Goal: Information Seeking & Learning: Learn about a topic

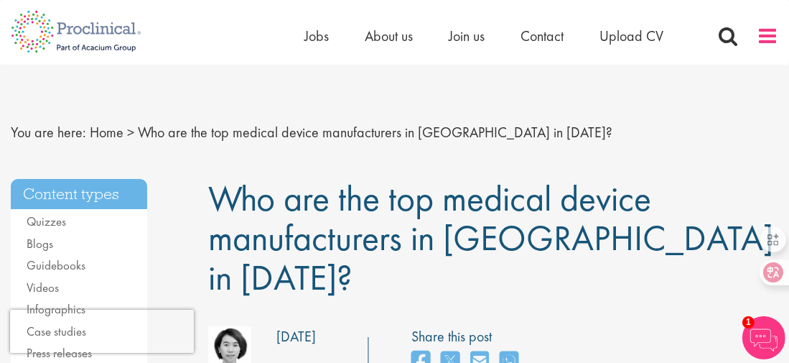
click at [758, 33] on span at bounding box center [768, 36] width 22 height 22
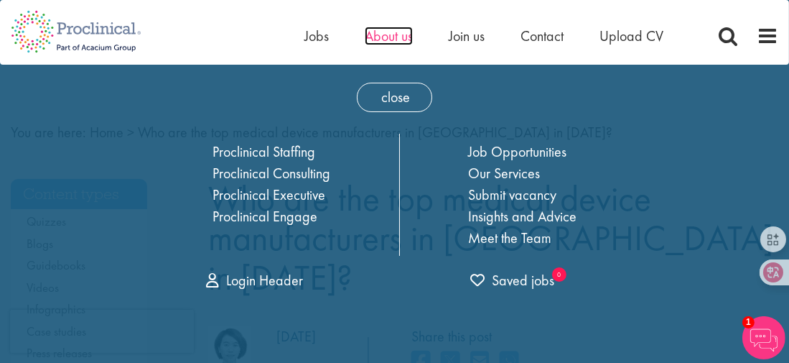
click at [401, 35] on span "About us" at bounding box center [389, 36] width 48 height 19
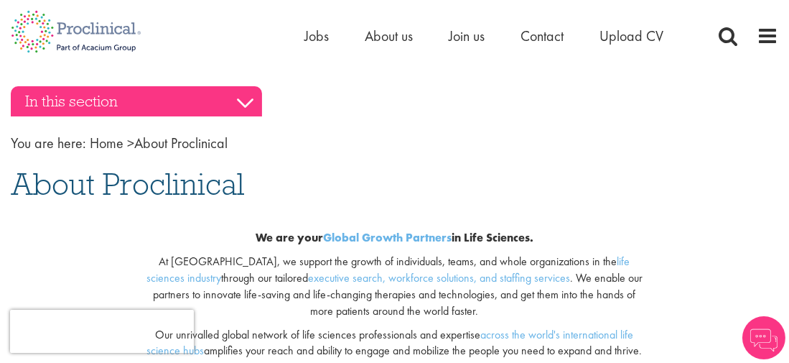
click at [238, 101] on h3 "In this section" at bounding box center [136, 101] width 251 height 30
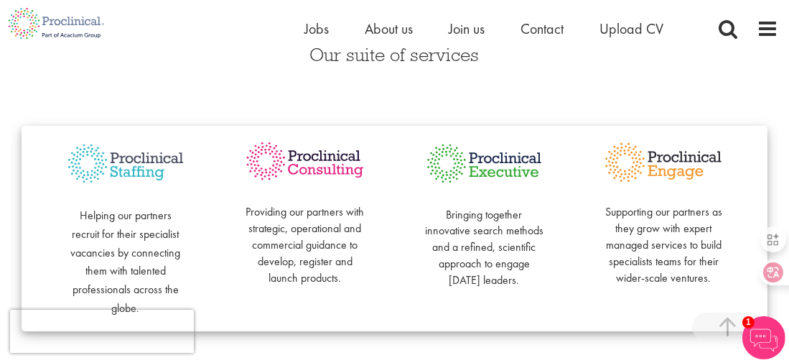
scroll to position [72, 0]
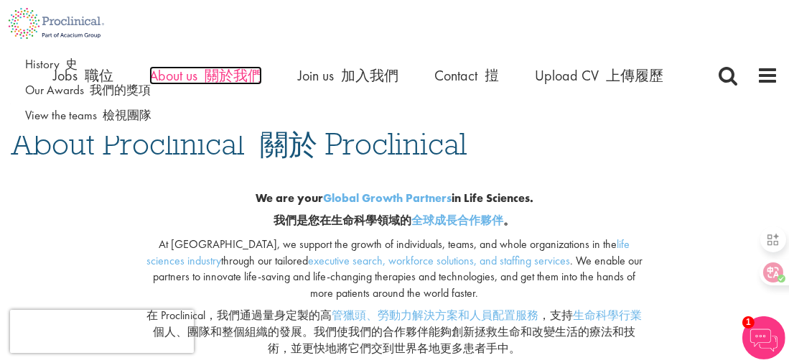
click at [239, 67] on font "關於我們" at bounding box center [233, 75] width 57 height 19
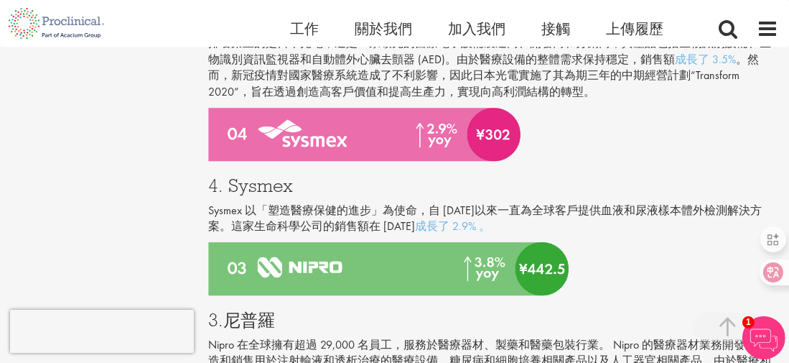
scroll to position [1508, 0]
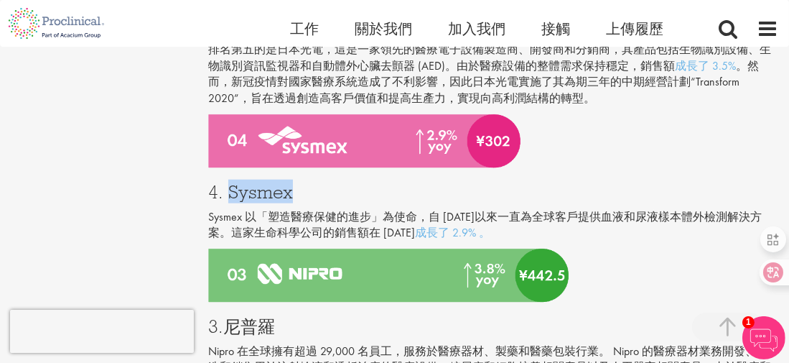
drag, startPoint x: 232, startPoint y: 195, endPoint x: 293, endPoint y: 182, distance: 62.2
click at [293, 182] on h3 "4. Sysmex" at bounding box center [493, 191] width 570 height 19
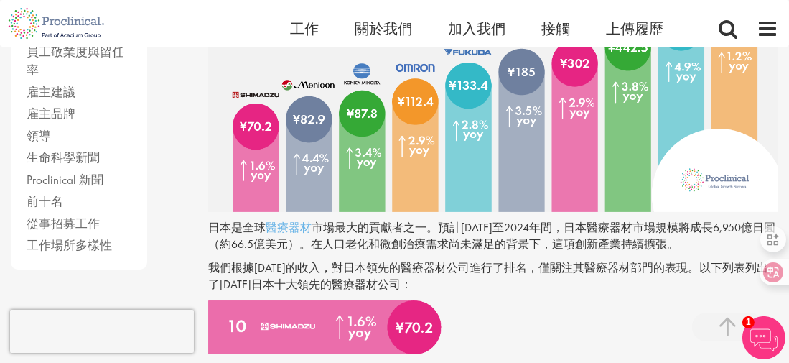
scroll to position [215, 0]
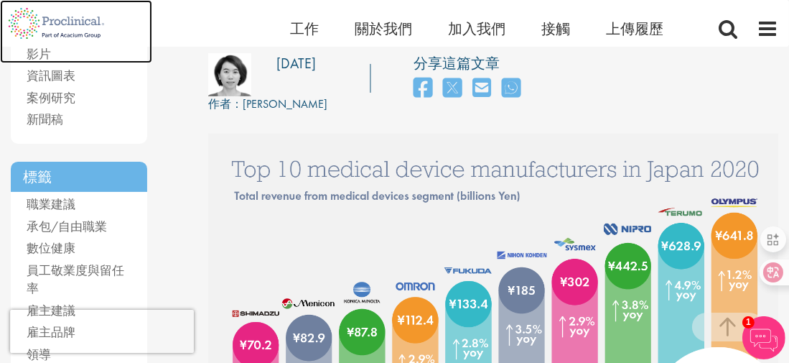
click at [79, 28] on img at bounding box center [56, 23] width 113 height 47
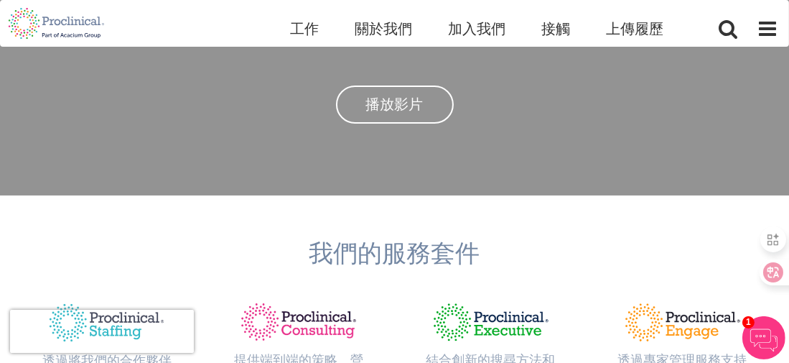
scroll to position [144, 0]
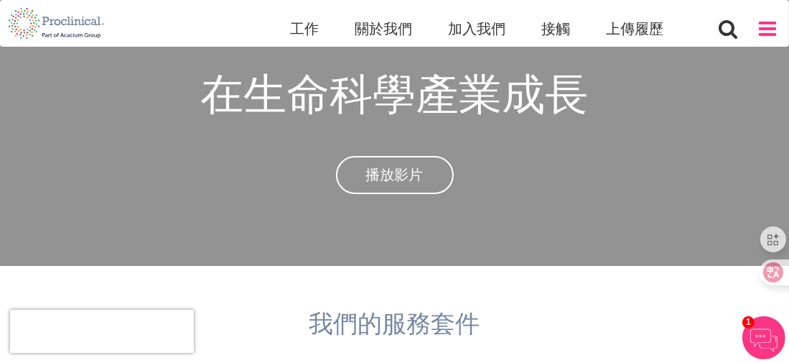
click at [765, 25] on span at bounding box center [768, 29] width 22 height 22
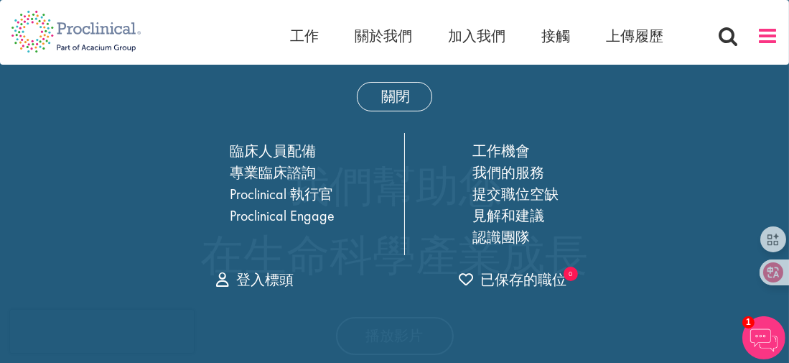
scroll to position [0, 0]
click at [391, 34] on font "關於我們" at bounding box center [383, 36] width 57 height 19
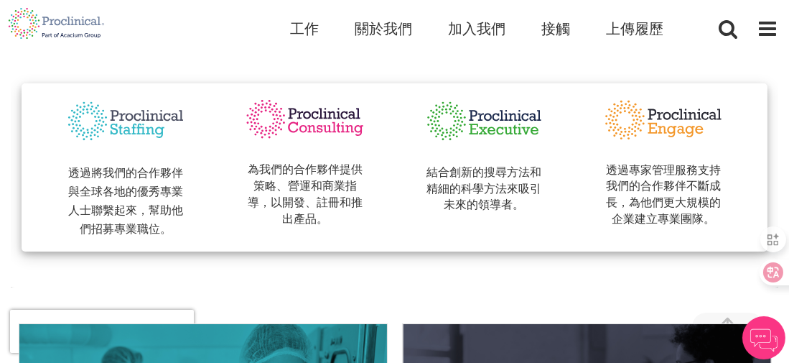
scroll to position [359, 0]
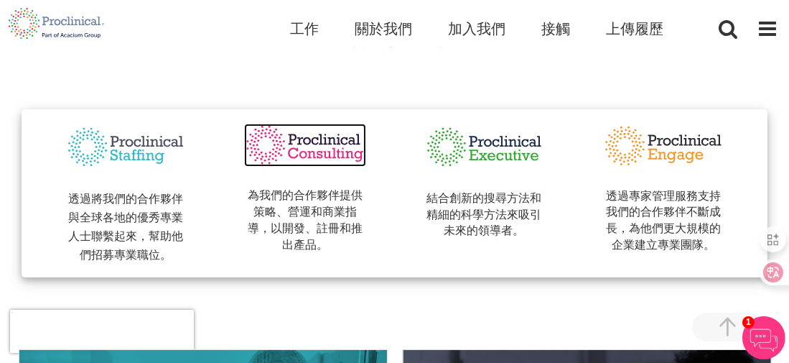
click at [308, 156] on img at bounding box center [305, 144] width 122 height 43
